Goal: Task Accomplishment & Management: Manage account settings

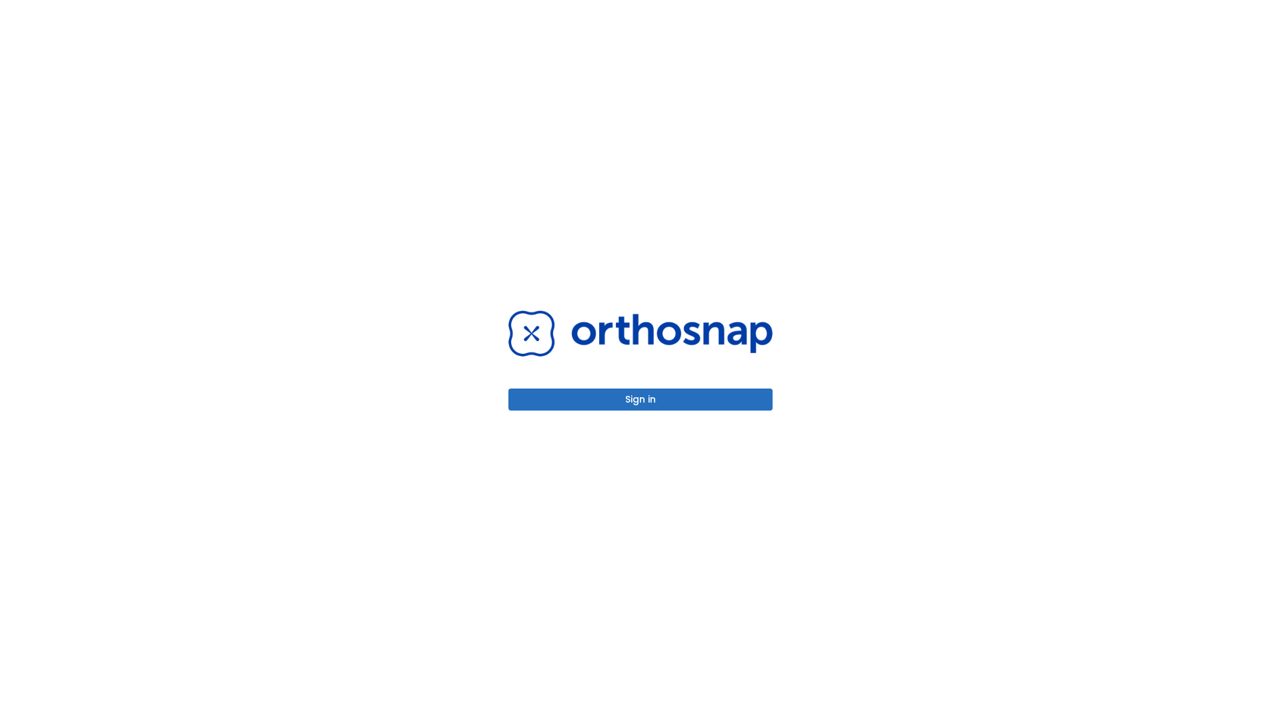
click at [640, 399] on button "Sign in" at bounding box center [640, 399] width 264 height 22
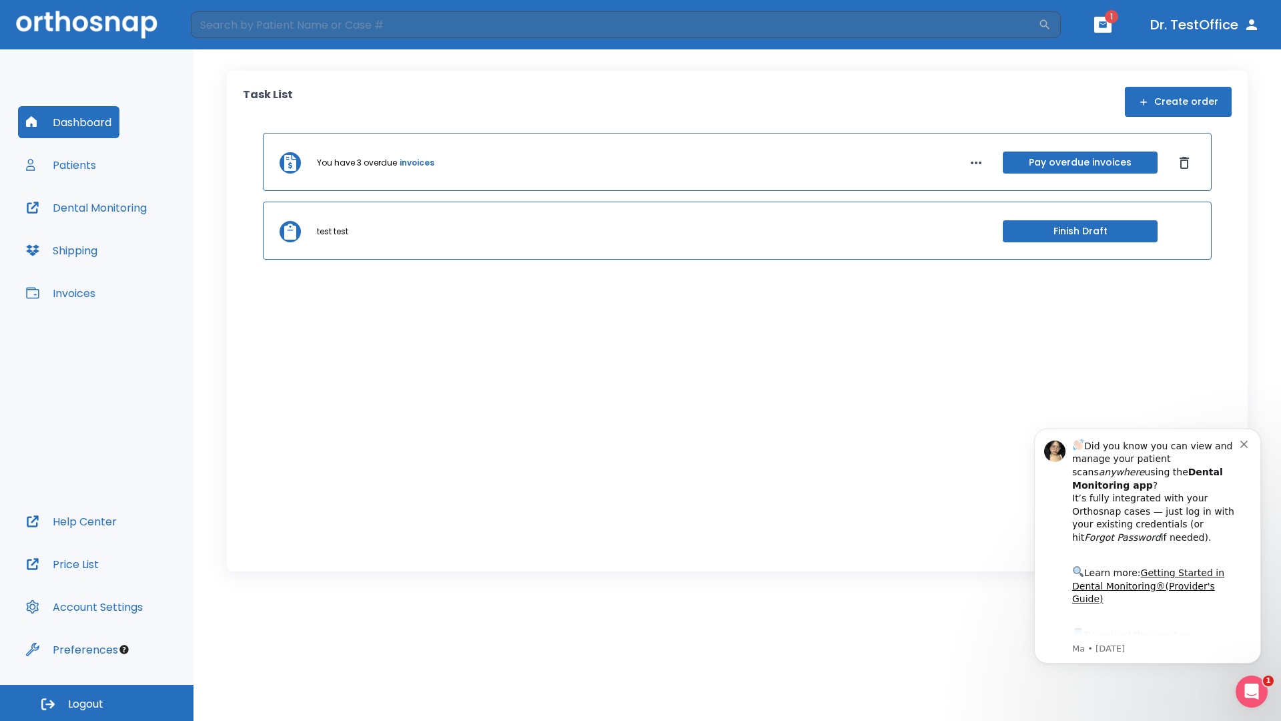
click at [97, 703] on span "Logout" at bounding box center [85, 704] width 35 height 15
